Goal: Task Accomplishment & Management: Manage account settings

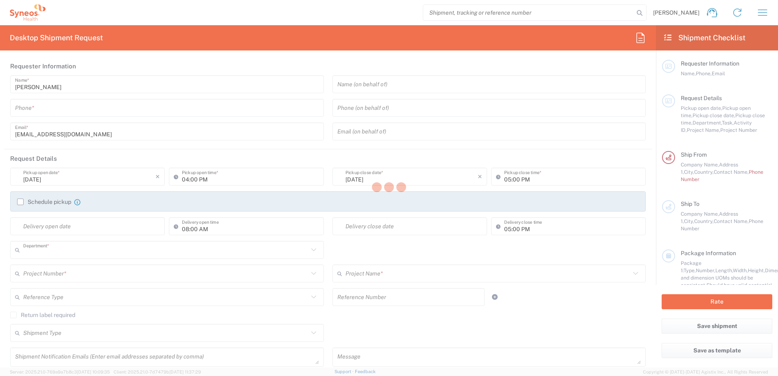
type input "8511"
type input "Syneos Health d.o.o. Beograd-Serbia"
type input "Serbia"
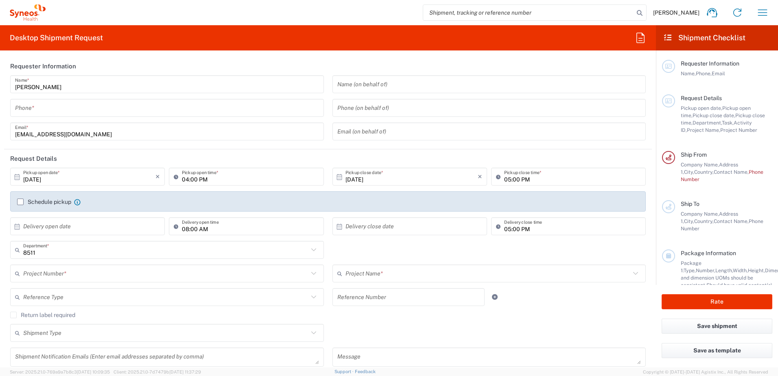
click at [666, 35] on icon at bounding box center [667, 37] width 9 height 7
click at [758, 11] on icon "button" at bounding box center [762, 12] width 13 height 13
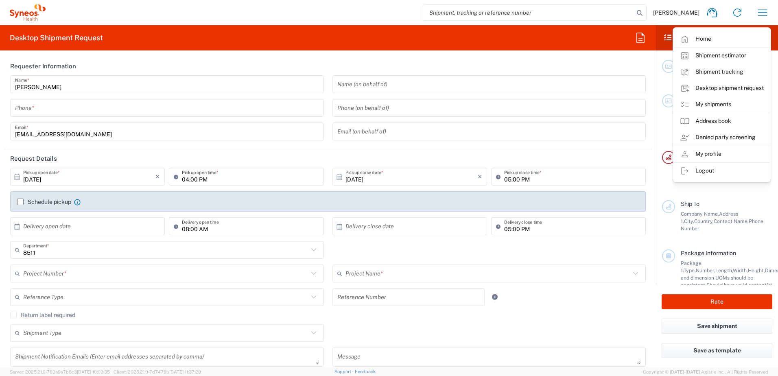
drag, startPoint x: 709, startPoint y: 155, endPoint x: 560, endPoint y: 1, distance: 214.3
click at [709, 155] on link "My profile" at bounding box center [721, 154] width 97 height 16
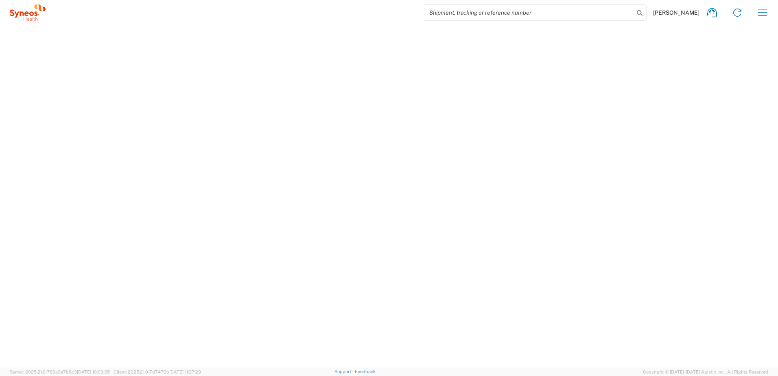
select select "RS"
